Goal: Transaction & Acquisition: Purchase product/service

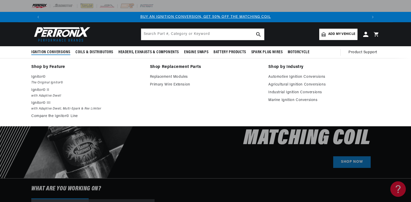
click at [61, 51] on span "Ignition Conversions" at bounding box center [50, 52] width 39 height 5
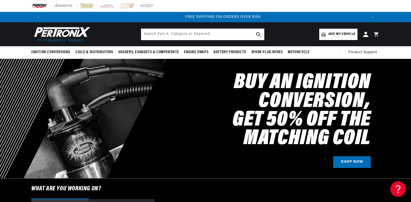
scroll to position [0, 645]
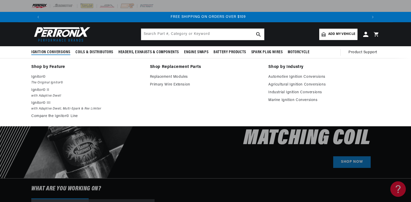
click at [56, 51] on span "Ignition Conversions" at bounding box center [50, 52] width 39 height 5
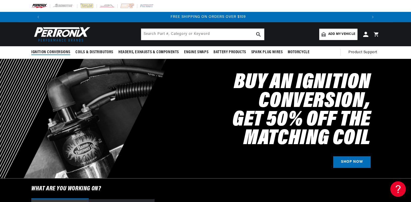
click at [56, 51] on span "Ignition Conversions" at bounding box center [50, 52] width 39 height 5
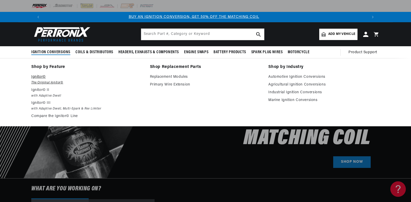
scroll to position [0, 0]
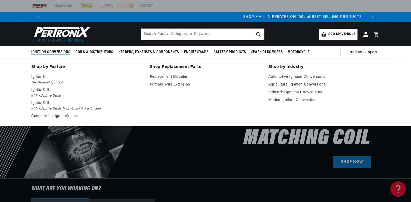
click at [294, 83] on link "Agricultural Ignition Conversions" at bounding box center [323, 85] width 111 height 6
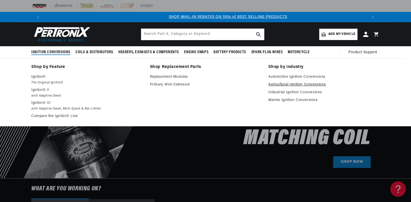
scroll to position [0, 323]
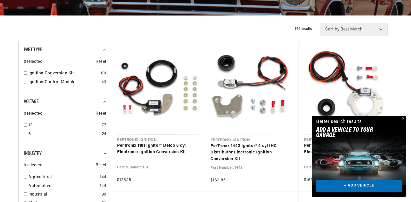
click at [403, 117] on button "Close" at bounding box center [402, 119] width 6 height 6
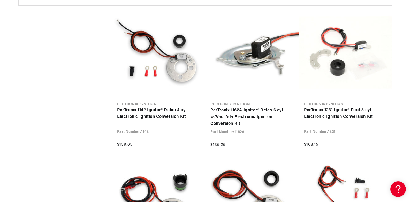
scroll to position [0, 645]
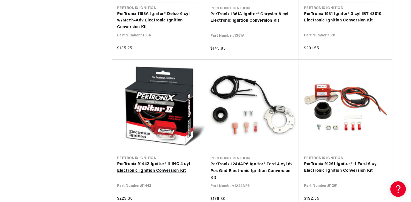
scroll to position [0, 645]
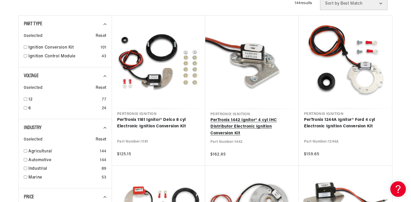
scroll to position [0, 323]
click at [261, 126] on link "PerTronix 1442 Ignitor® 4 cyl IHC Distributor Electronic Ignition Conversion Kit" at bounding box center [251, 127] width 83 height 20
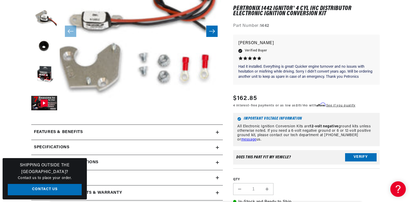
scroll to position [0, 323]
click at [365, 157] on button "Verify" at bounding box center [361, 157] width 32 height 8
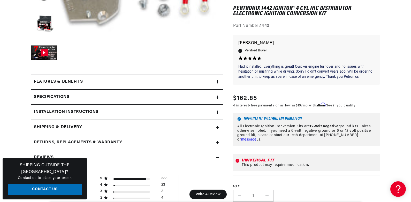
scroll to position [181, 0]
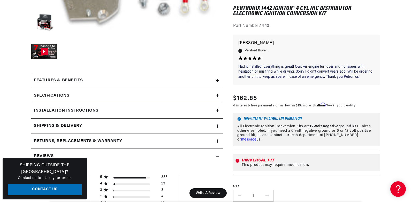
click at [217, 96] on icon at bounding box center [217, 96] width 3 height 0
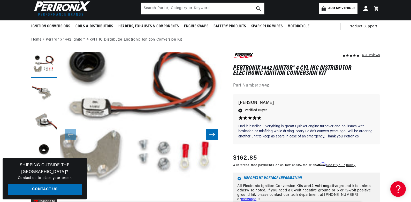
scroll to position [0, 645]
